Goal: Obtain resource: Download file/media

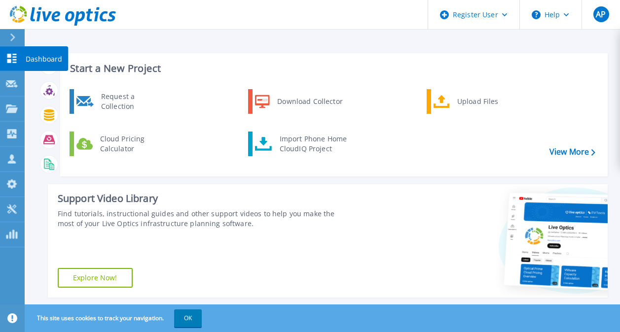
click at [14, 57] on icon at bounding box center [11, 58] width 9 height 9
click at [35, 56] on p "Dashboard" at bounding box center [44, 59] width 36 height 26
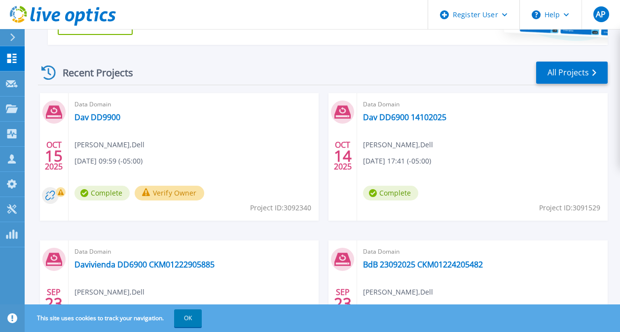
scroll to position [254, 0]
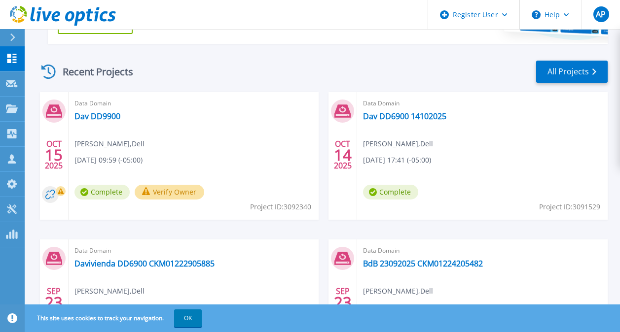
click at [178, 193] on button "Verify Owner" at bounding box center [170, 192] width 70 height 15
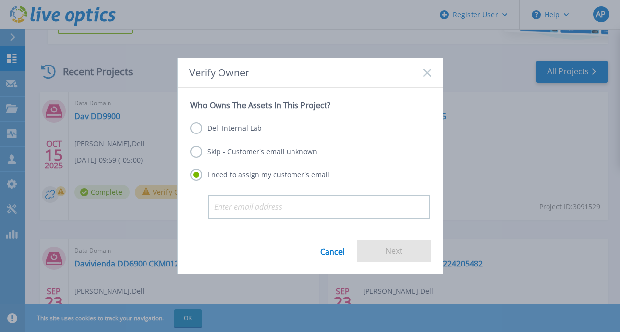
click at [198, 130] on label "Dell Internal Lab" at bounding box center [226, 128] width 72 height 12
click at [0, 0] on input "Dell Internal Lab" at bounding box center [0, 0] width 0 height 0
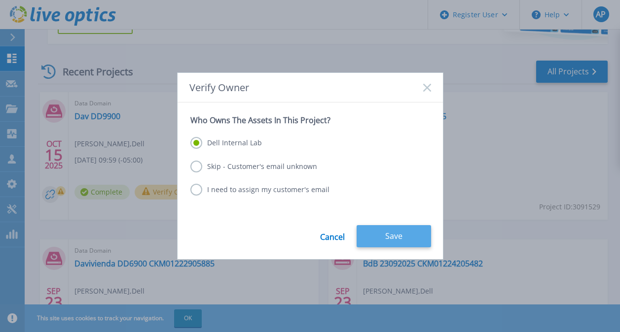
click at [403, 231] on button "Save" at bounding box center [394, 236] width 74 height 22
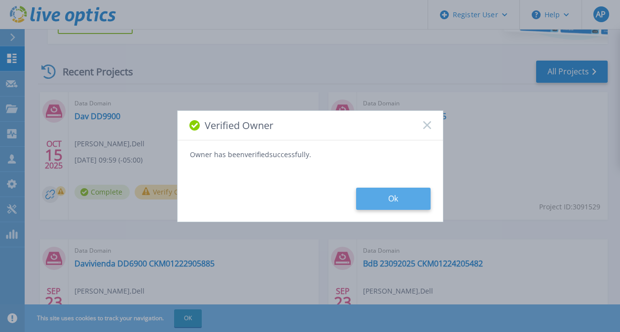
click at [390, 203] on button "Ok" at bounding box center [393, 199] width 74 height 22
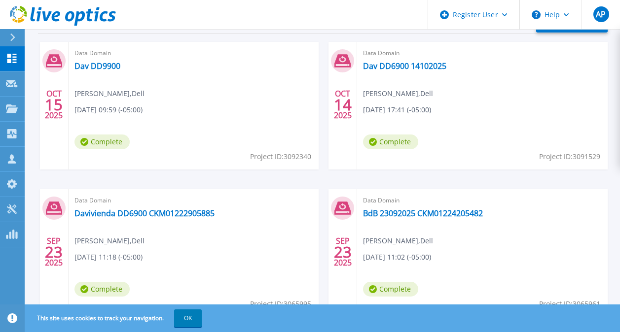
scroll to position [305, 0]
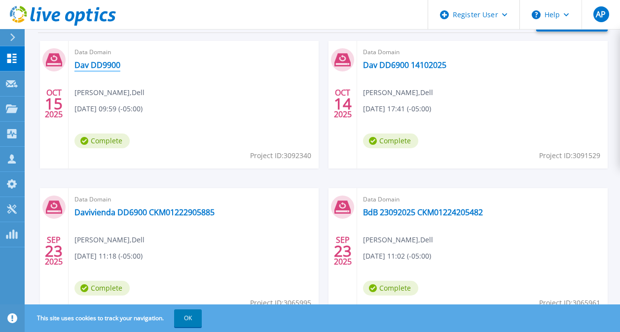
click at [111, 66] on link "Dav DD9900" at bounding box center [97, 65] width 46 height 10
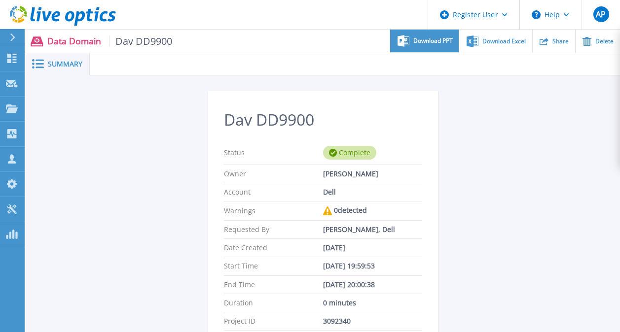
click at [433, 39] on span "Download PPT" at bounding box center [432, 41] width 39 height 6
